Goal: Entertainment & Leisure: Consume media (video, audio)

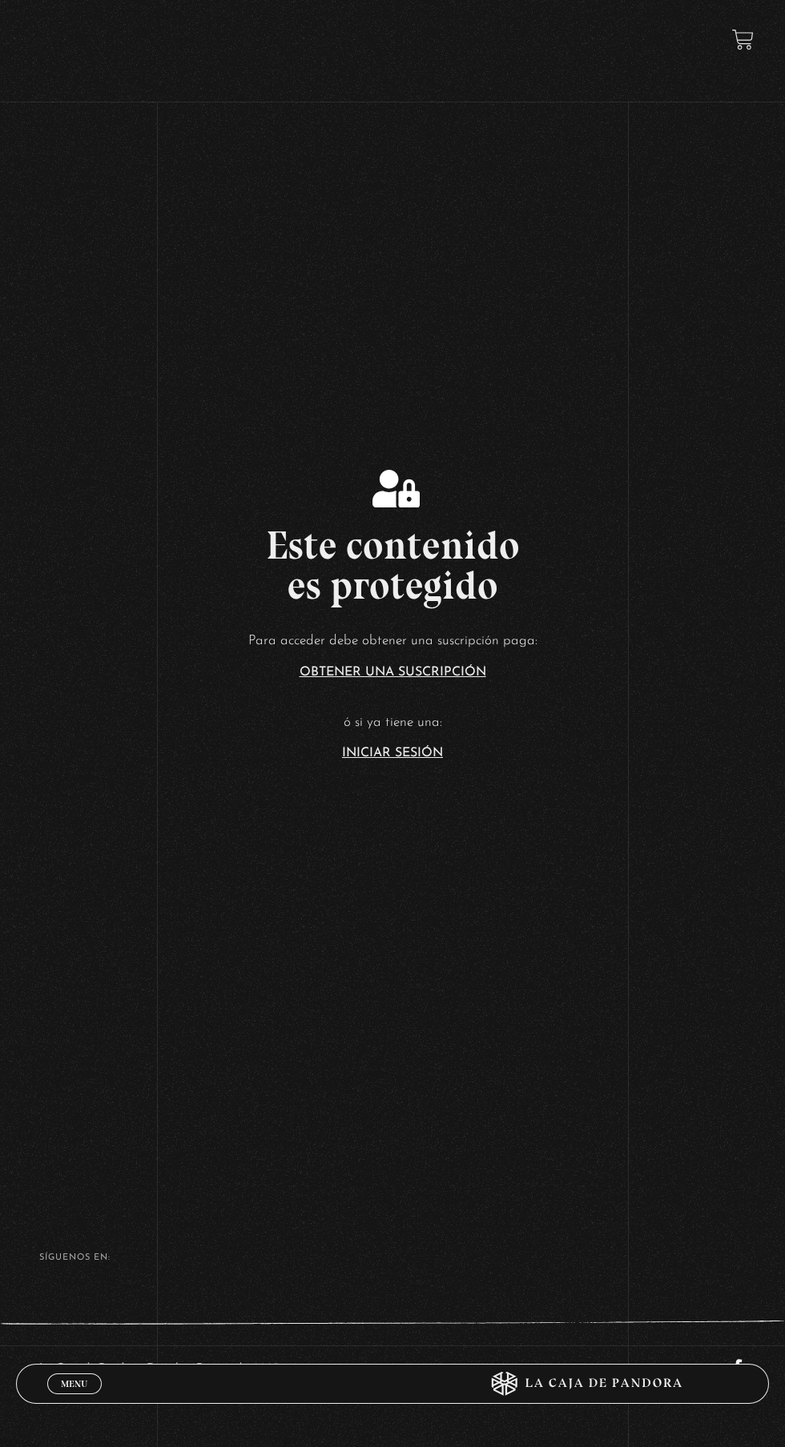
click at [433, 760] on link "Iniciar Sesión" at bounding box center [392, 753] width 101 height 13
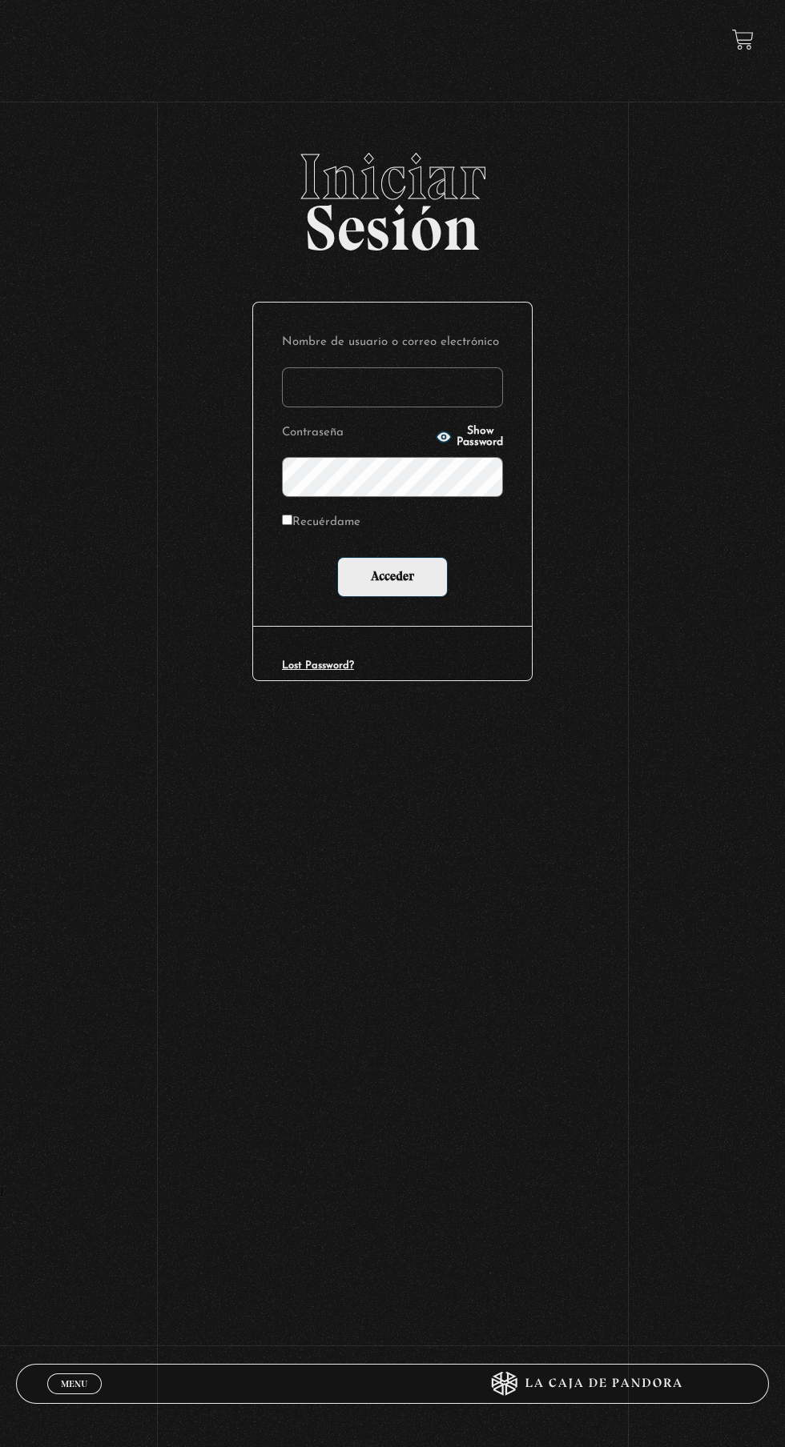
click at [442, 439] on circle "button" at bounding box center [444, 437] width 4 height 4
click at [431, 407] on input "Nombre de usuario o correo electrónico" at bounding box center [392, 387] width 221 height 40
type input "lailabigail@gmail.com"
click at [337, 557] on input "Acceder" at bounding box center [392, 577] width 110 height 40
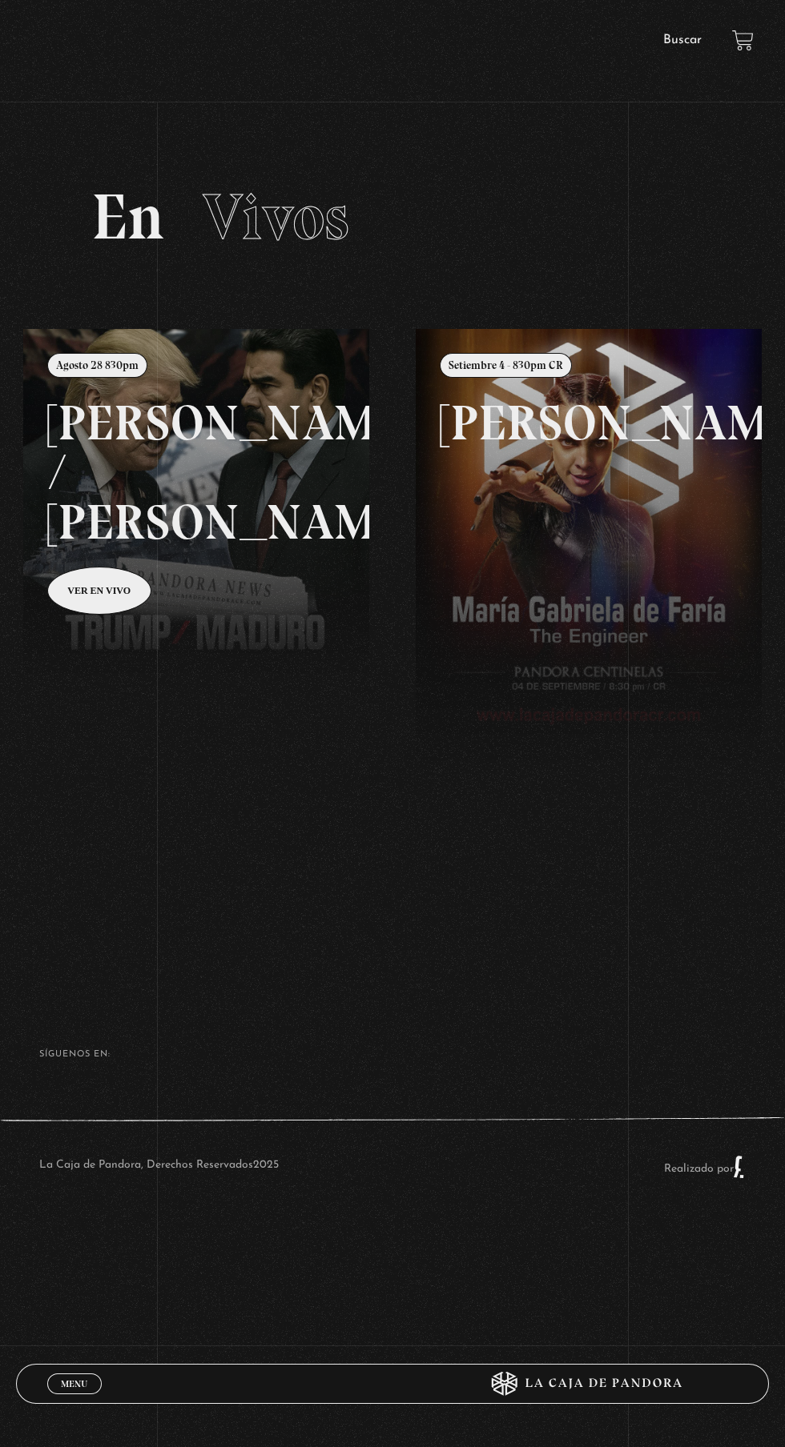
click at [74, 1391] on link "Menu Cerrar" at bounding box center [74, 1384] width 54 height 21
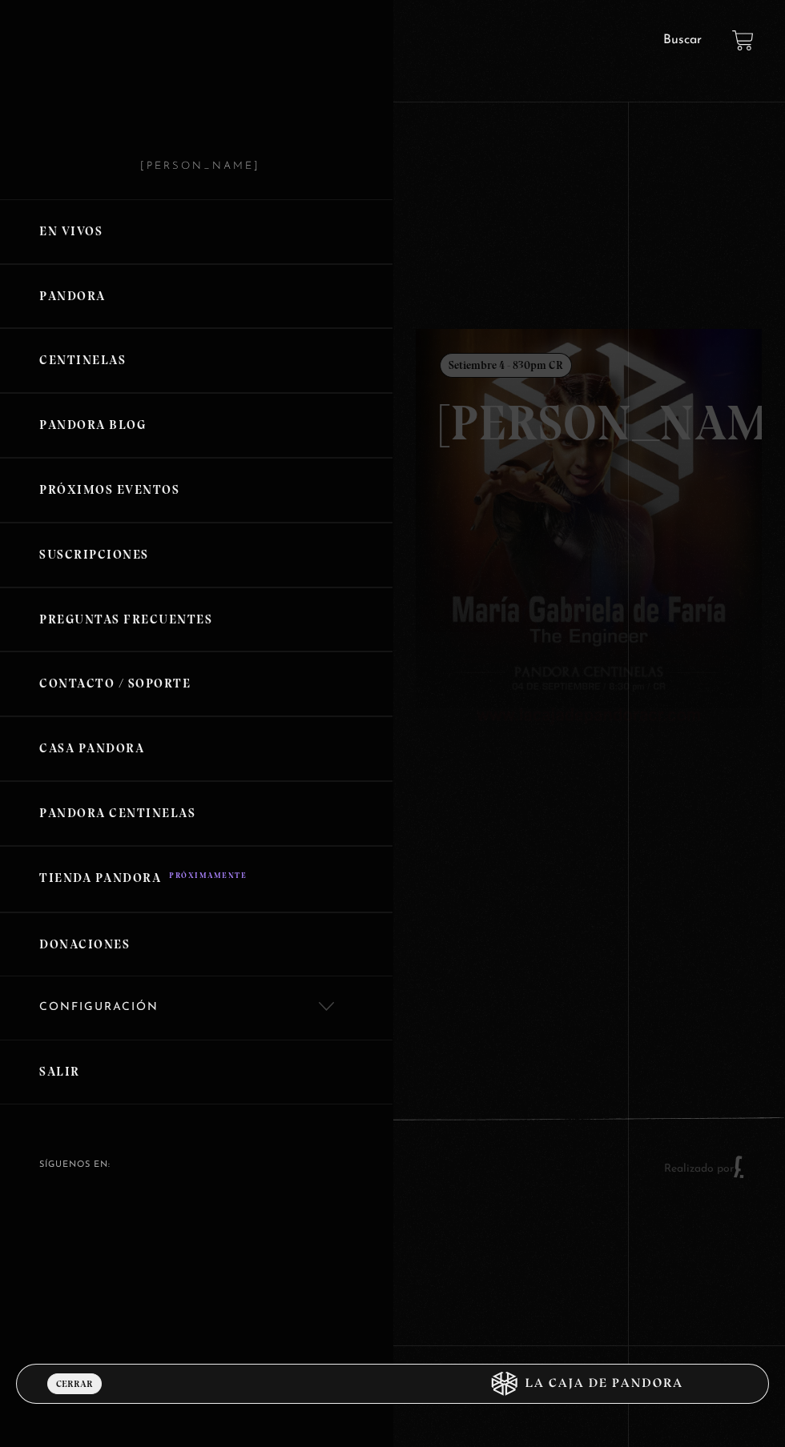
click at [100, 387] on link "Centinelas" at bounding box center [196, 360] width 392 height 65
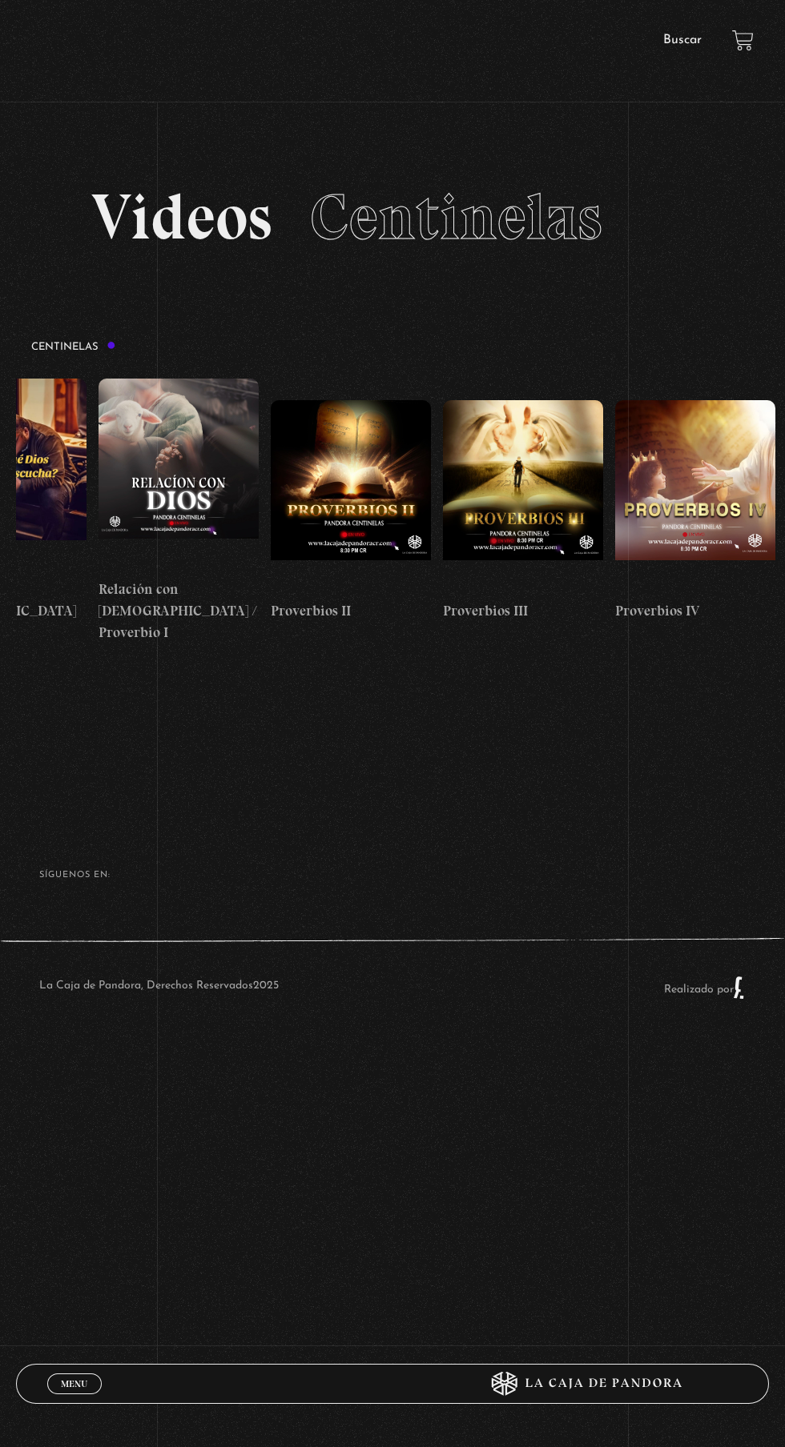
scroll to position [0, 436]
click at [353, 494] on figure at bounding box center [349, 496] width 160 height 192
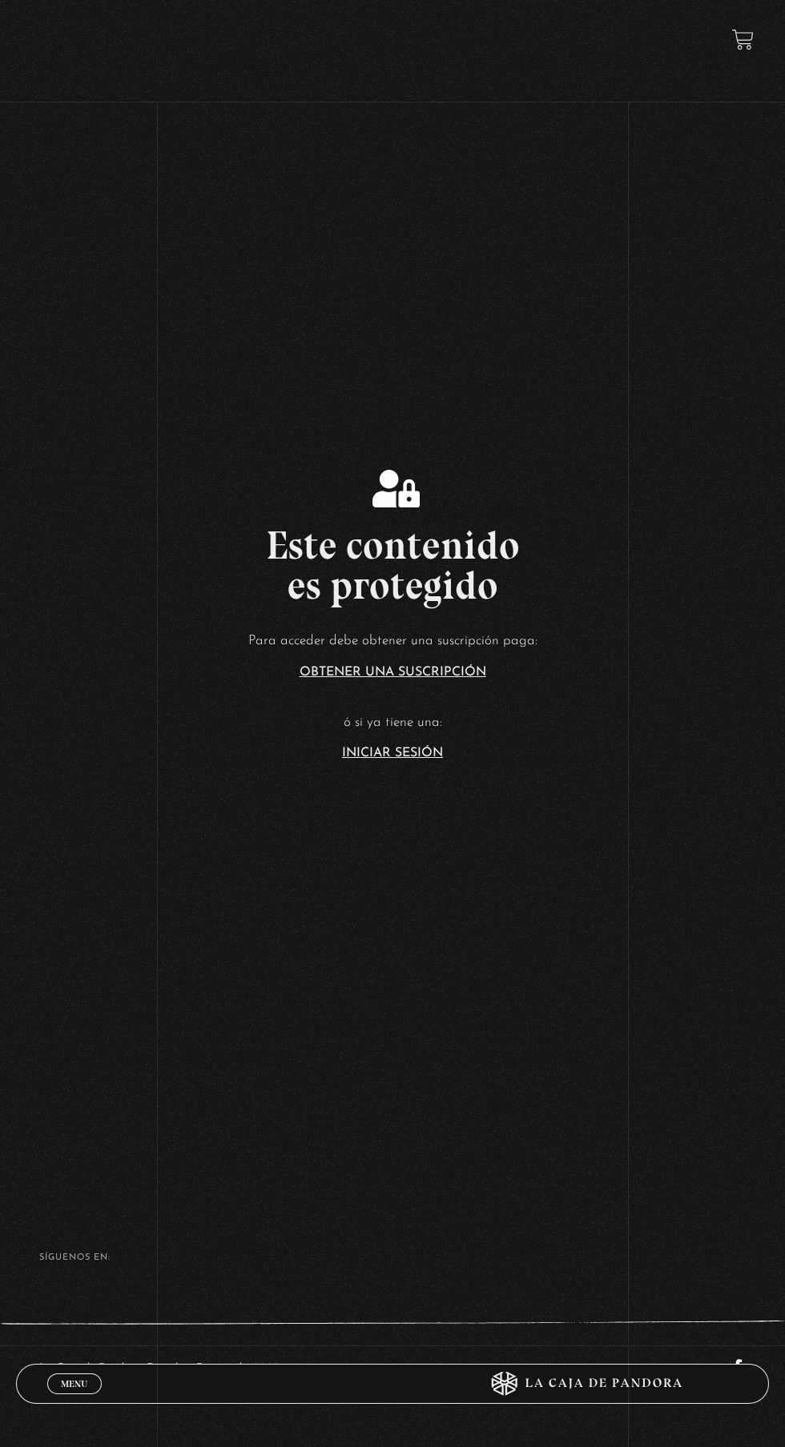
click at [398, 834] on section "Este contenido es protegido Para acceder debe obtener una suscripción paga: Obt…" at bounding box center [392, 579] width 785 height 1158
click at [379, 760] on link "Iniciar Sesión" at bounding box center [392, 753] width 101 height 13
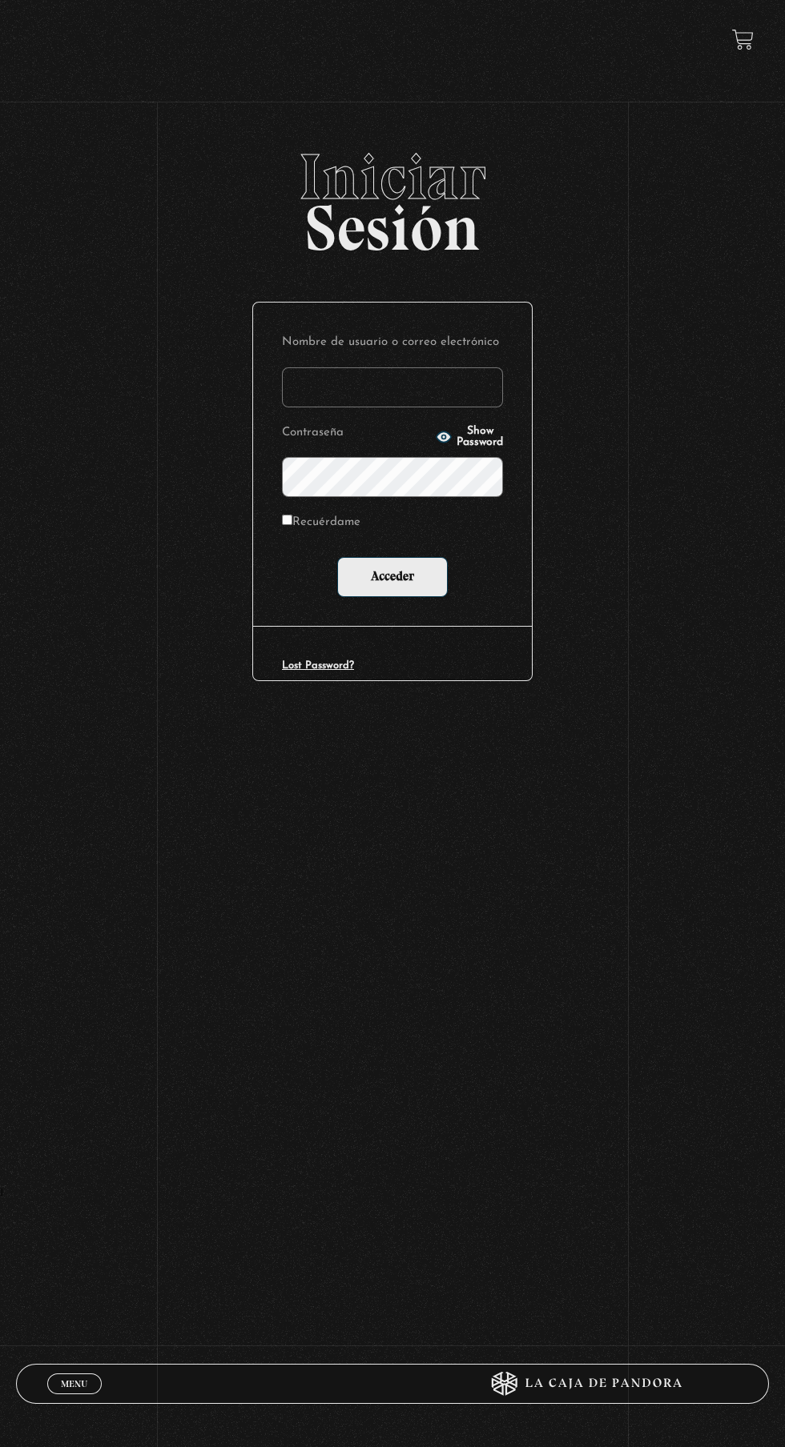
click at [458, 397] on input "Nombre de usuario o correo electrónico" at bounding box center [392, 387] width 221 height 40
type input "lailabigail@gmail.com"
click at [337, 557] on input "Acceder" at bounding box center [392, 577] width 110 height 40
click at [423, 589] on input "Acceder" at bounding box center [392, 577] width 110 height 40
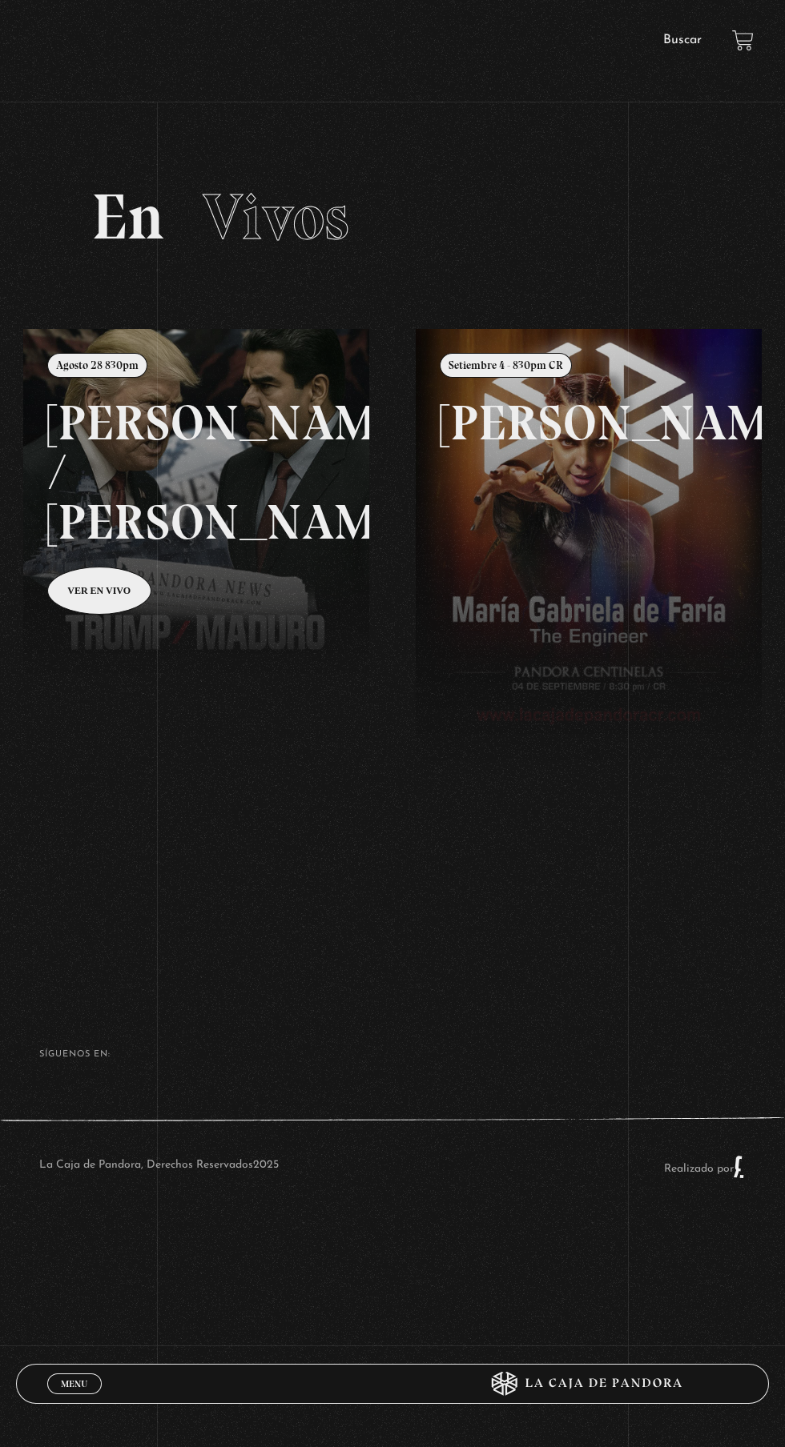
click at [57, 1379] on link "Menu Cerrar" at bounding box center [74, 1384] width 54 height 21
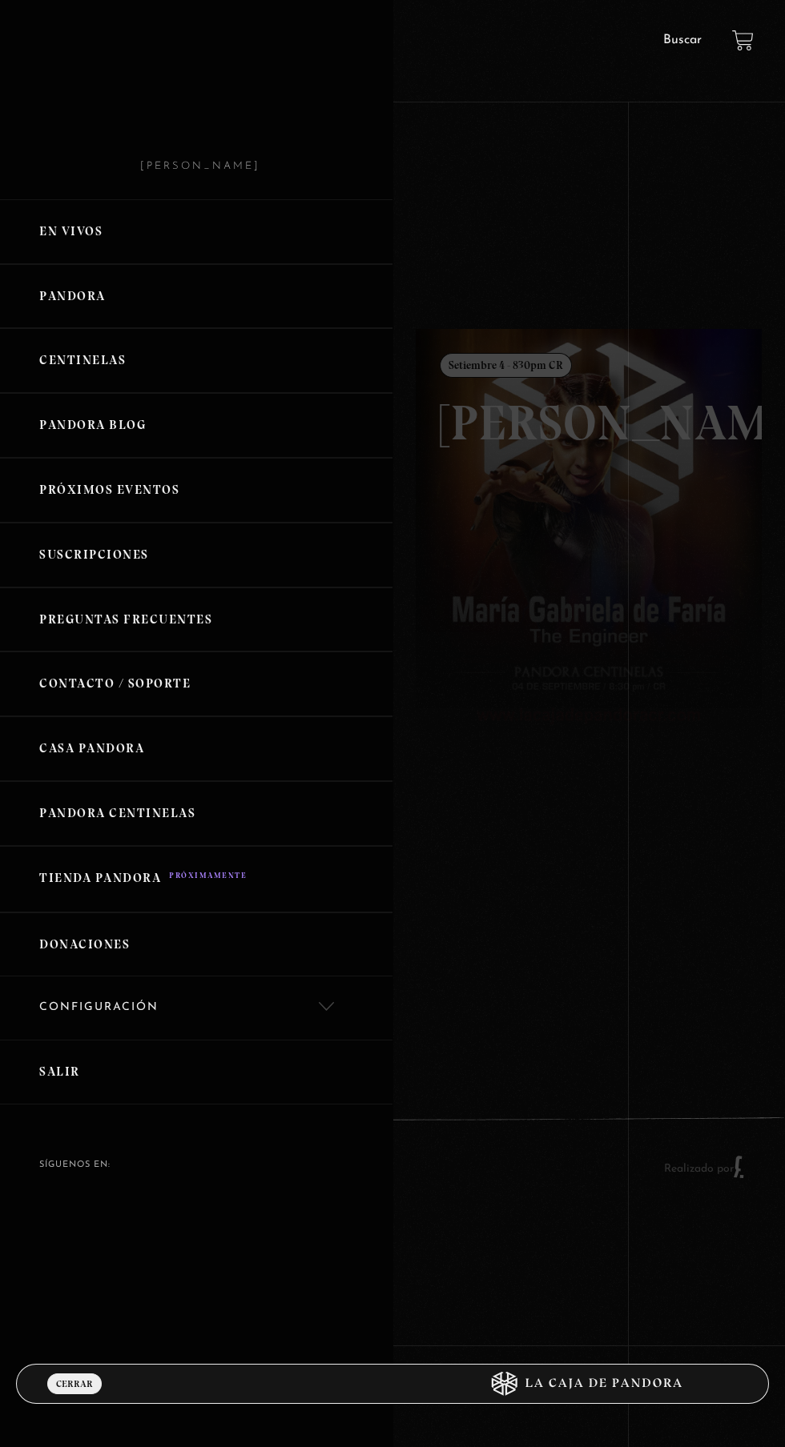
click at [133, 367] on link "Centinelas" at bounding box center [196, 360] width 392 height 65
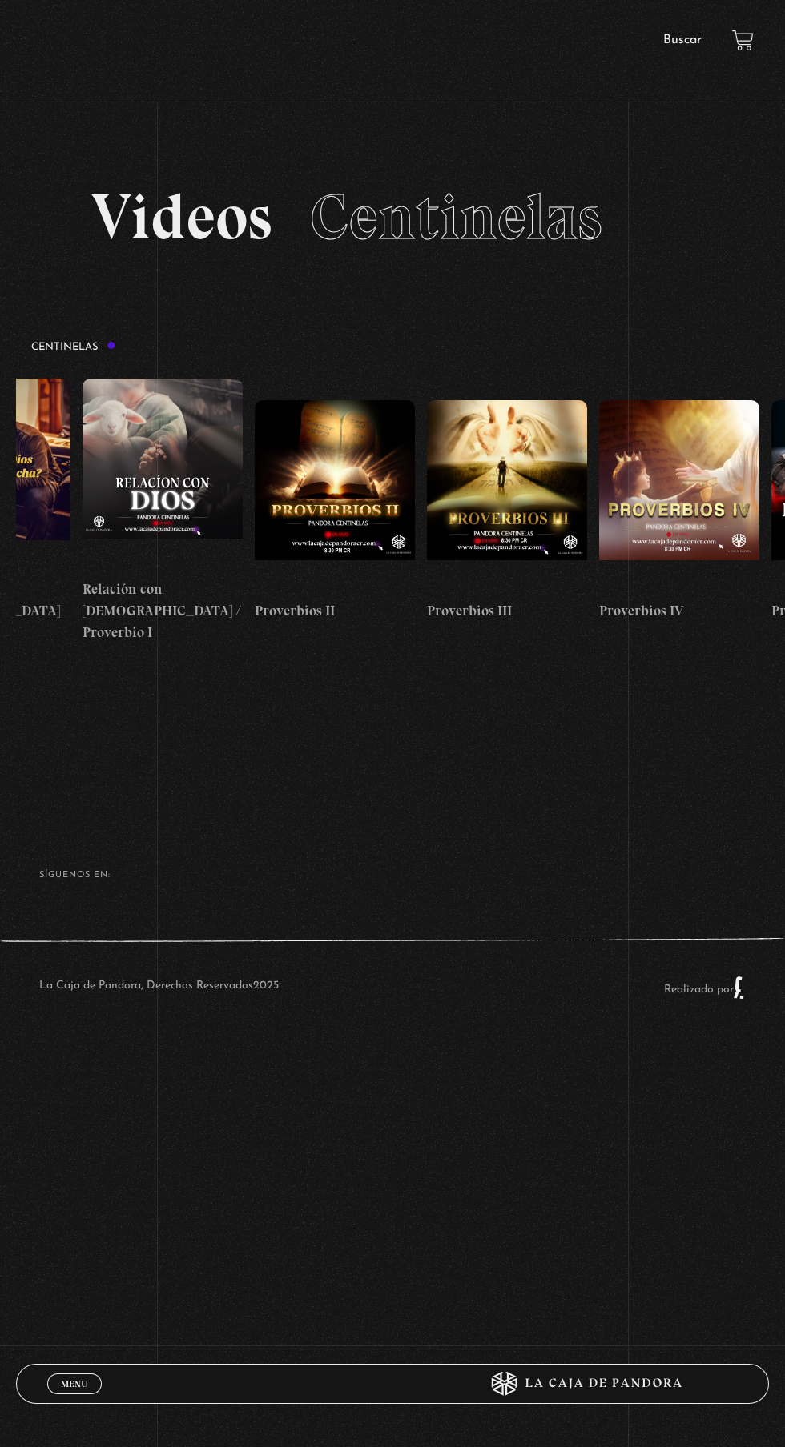
scroll to position [0, 449]
click at [378, 512] on figure at bounding box center [335, 496] width 160 height 192
